Goal: Transaction & Acquisition: Purchase product/service

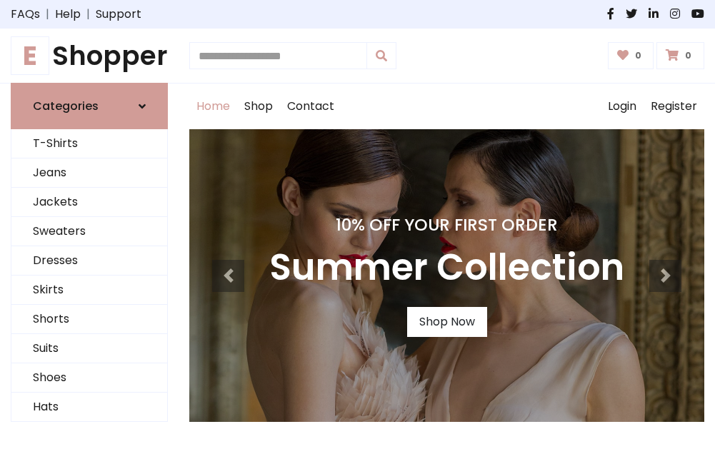
click at [357, 229] on h4 "10% Off Your First Order" at bounding box center [446, 225] width 355 height 20
click at [446, 322] on link "Shop Now" at bounding box center [447, 322] width 80 height 30
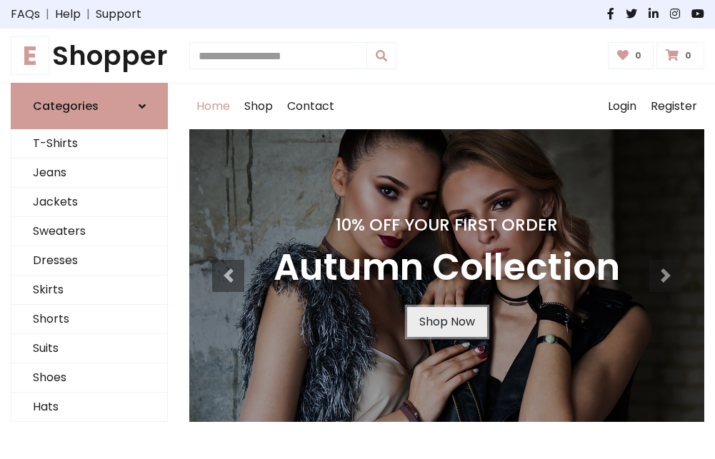
click at [446, 322] on link "Shop Now" at bounding box center [447, 322] width 80 height 30
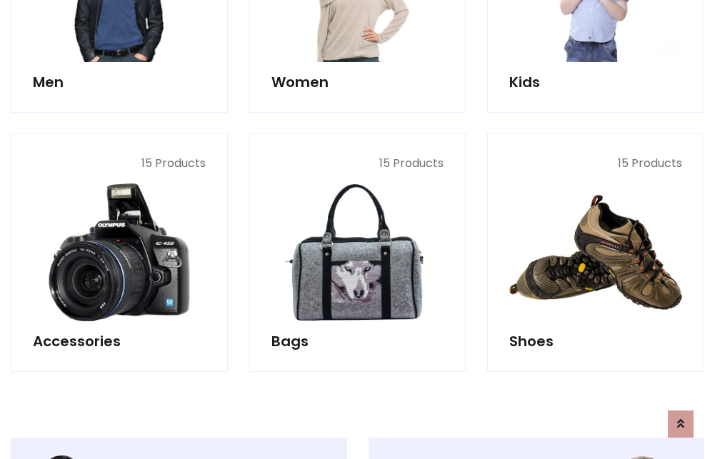
scroll to position [1424, 0]
